Goal: Task Accomplishment & Management: Manage account settings

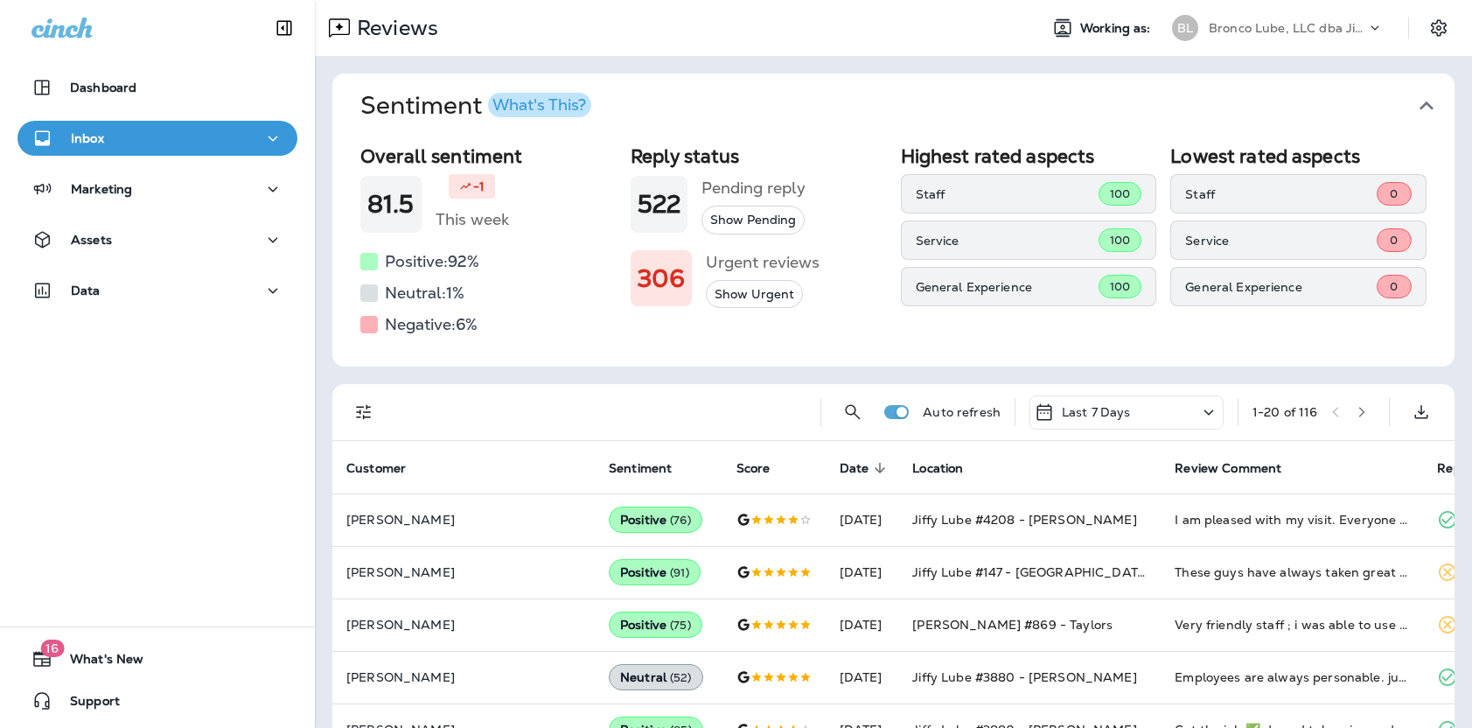
click at [1334, 5] on div "Reviews Working as: BL [PERSON_NAME], LLC dba Jiffy Lube" at bounding box center [893, 28] width 1157 height 56
click at [1334, 27] on p "Bronco Lube, LLC dba Jiffy Lube" at bounding box center [1287, 28] width 157 height 14
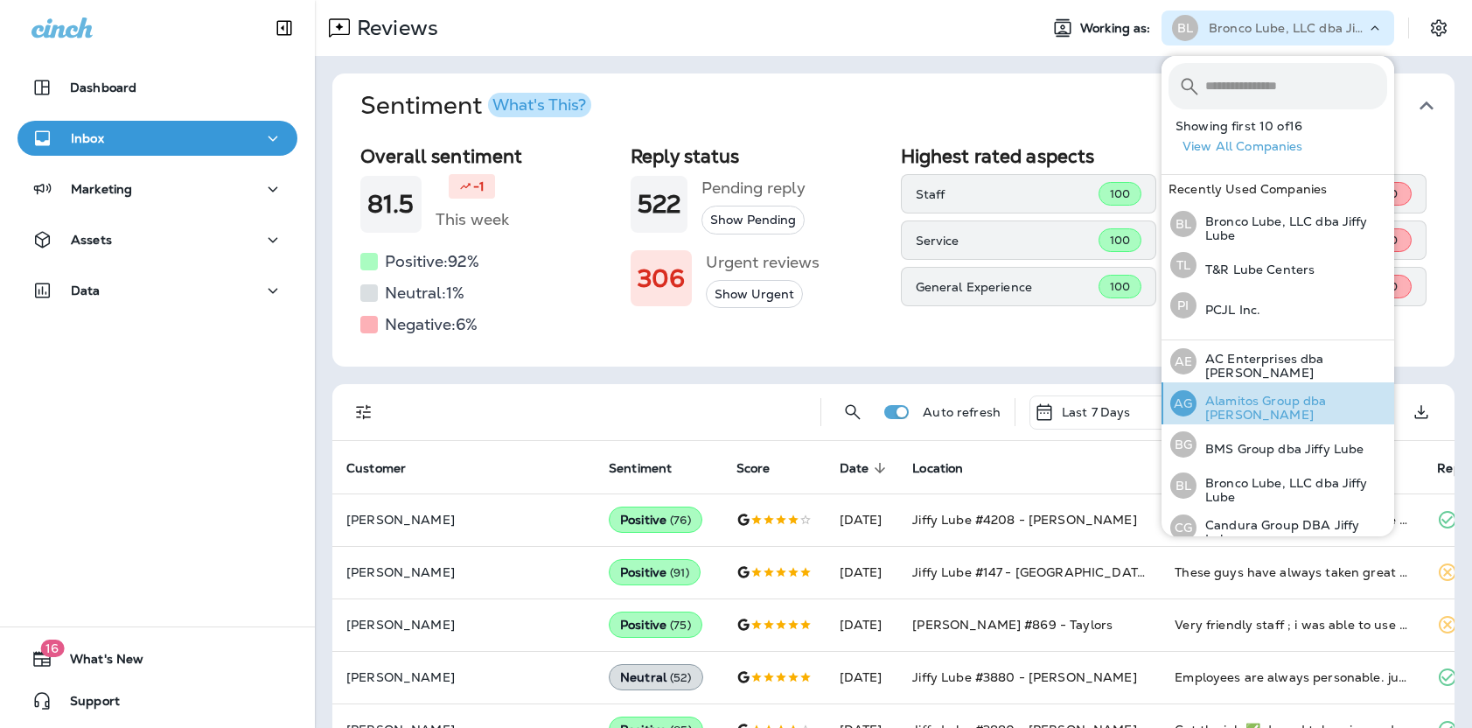
click at [1261, 412] on p "Alamitos Group dba [PERSON_NAME]" at bounding box center [1291, 408] width 191 height 28
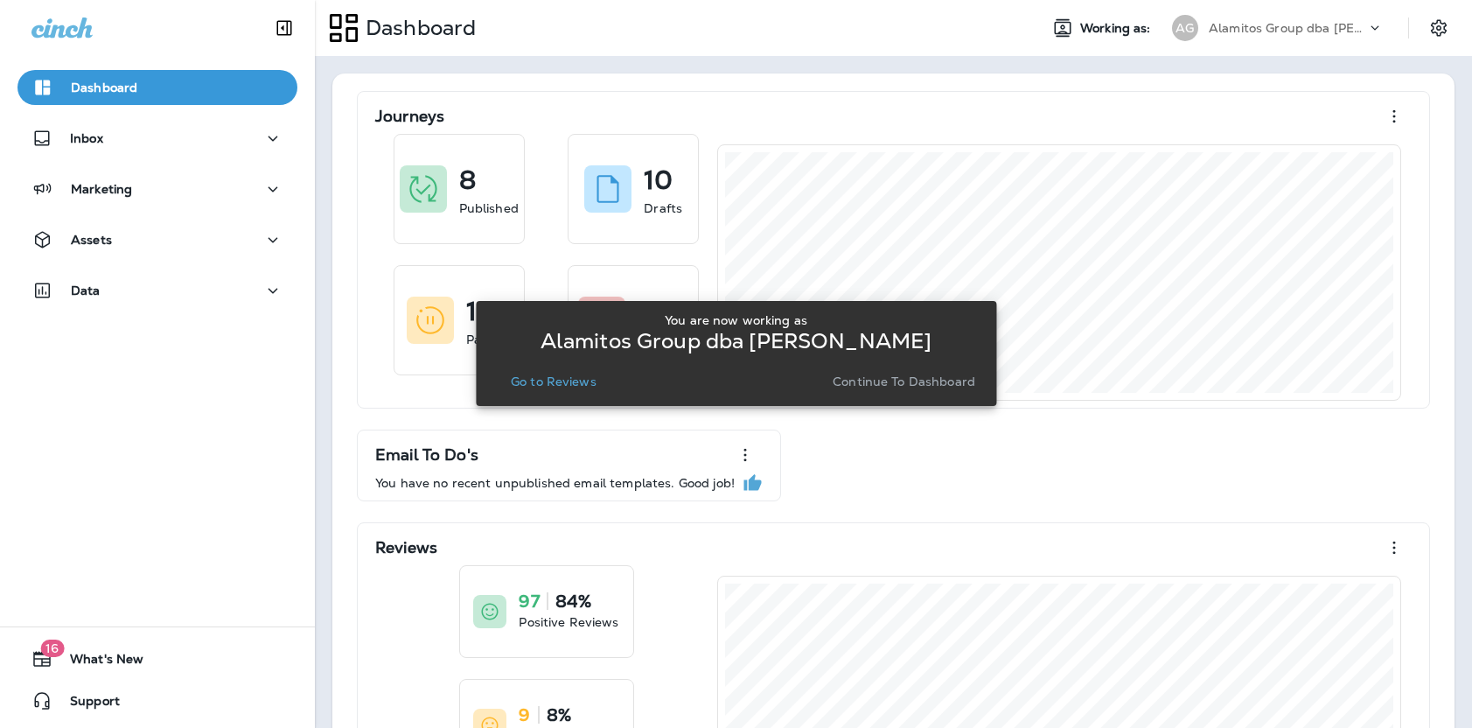
click at [539, 386] on p "Go to Reviews" at bounding box center [554, 381] width 86 height 14
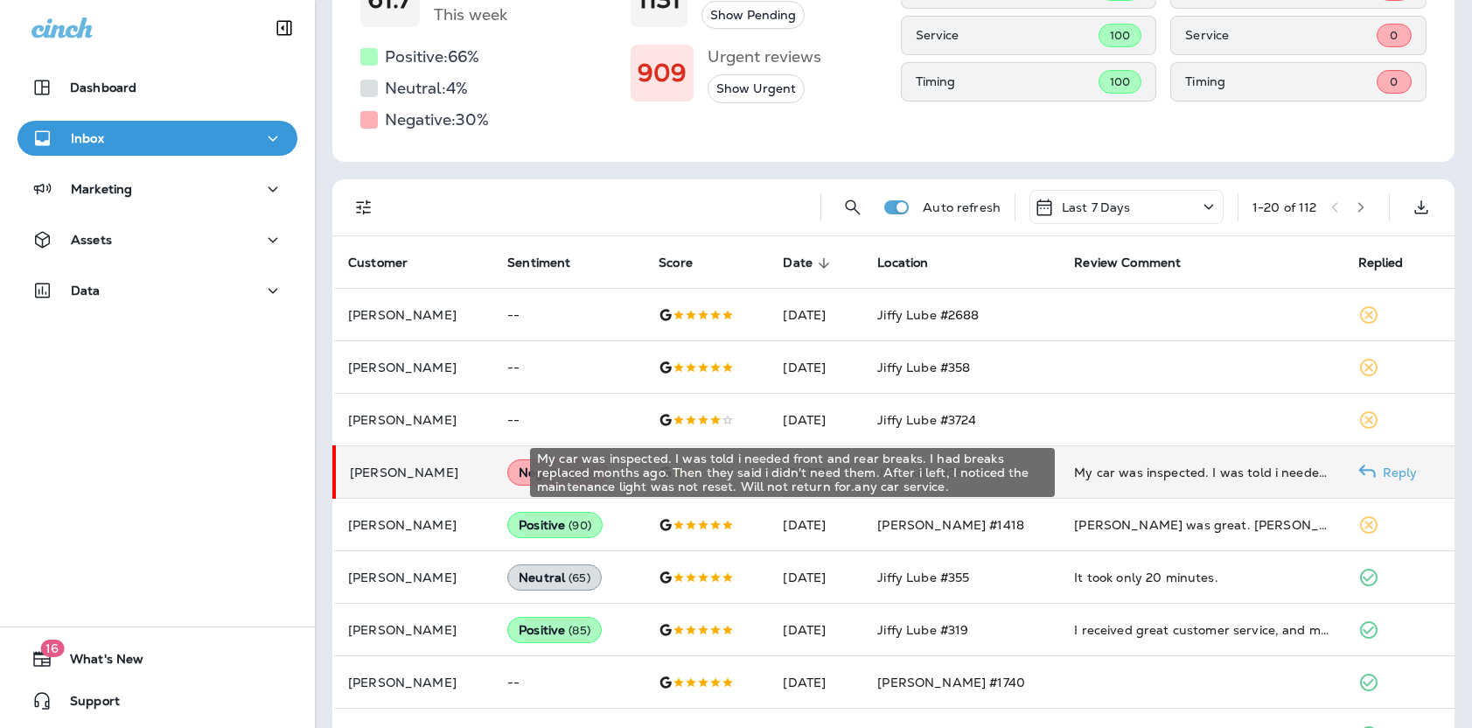
click at [1195, 475] on div "My car was inspected. I was told i needed front and rear breaks. I had breaks r…" at bounding box center [1201, 471] width 255 height 17
